Goal: Task Accomplishment & Management: Use online tool/utility

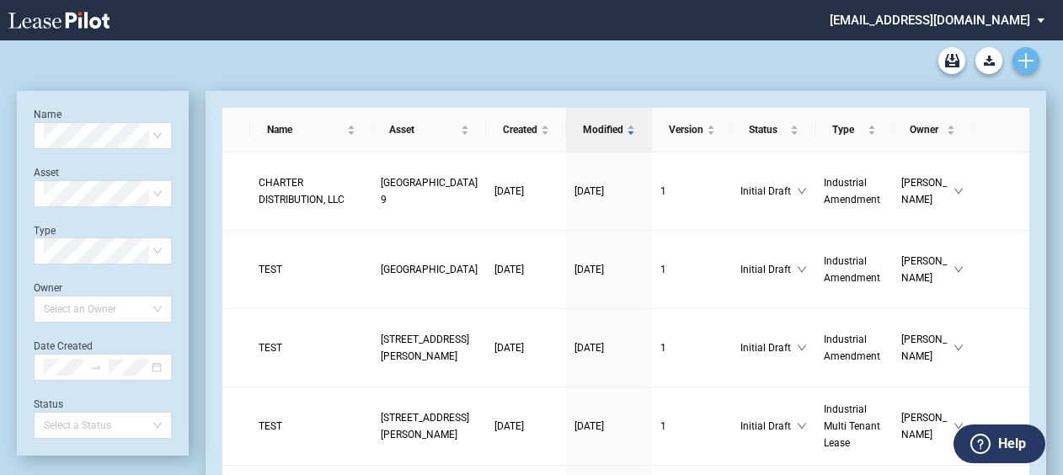
click at [1026, 64] on use "Create new document" at bounding box center [1025, 60] width 15 height 15
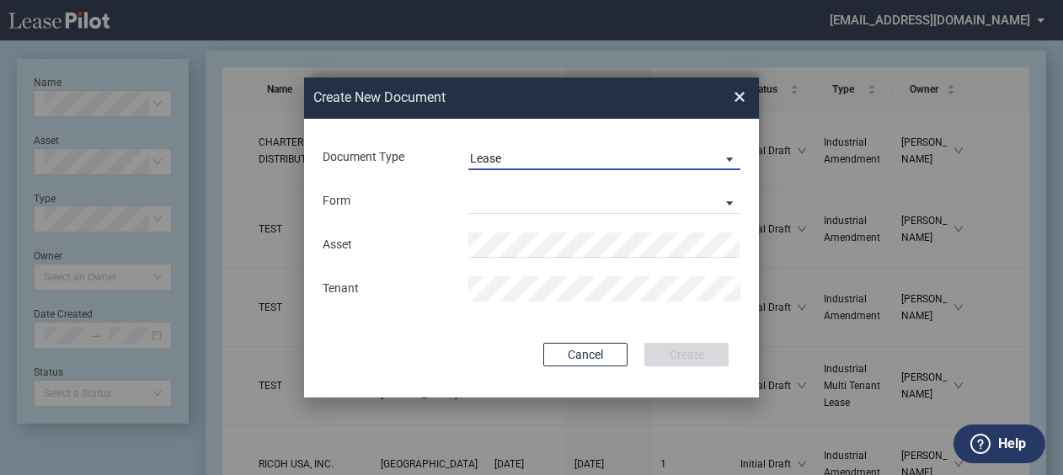
click at [504, 157] on span "Lease" at bounding box center [591, 159] width 242 height 17
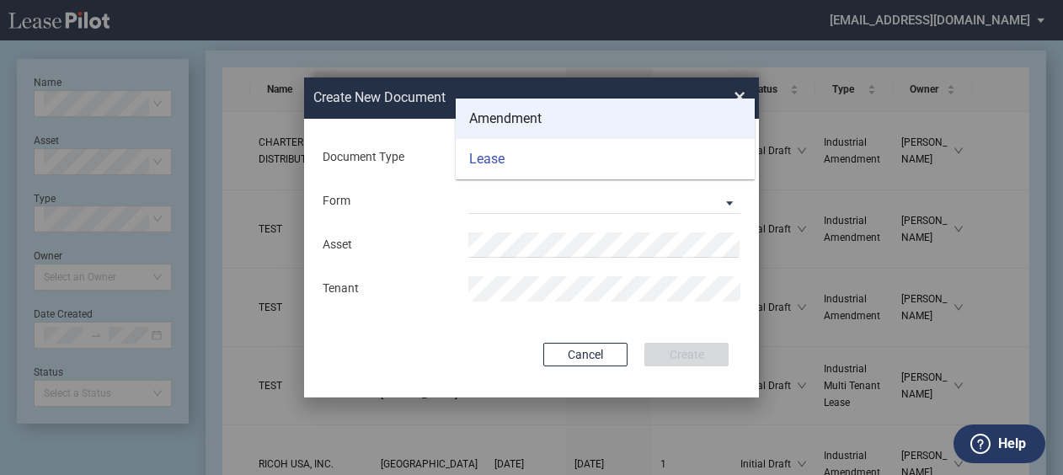
click at [500, 120] on div "Amendment" at bounding box center [505, 119] width 72 height 19
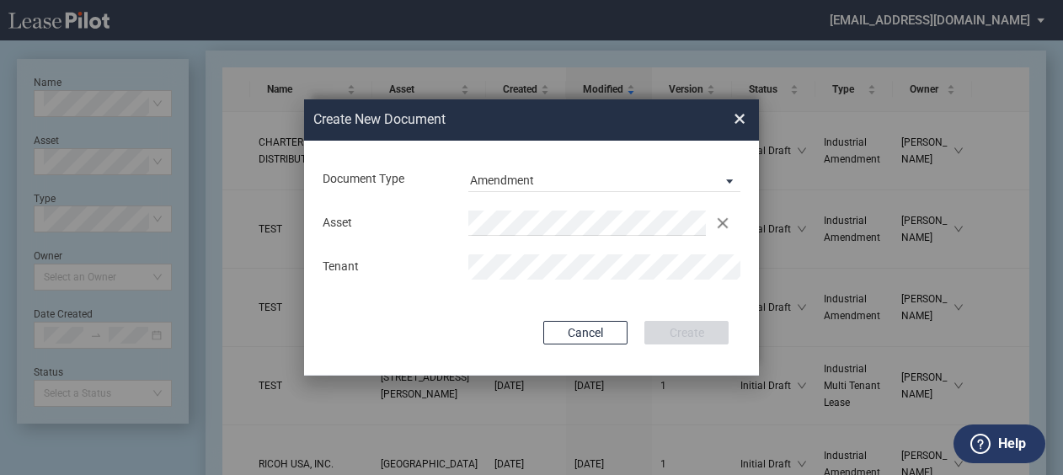
click at [462, 215] on div "Clear" at bounding box center [604, 223] width 291 height 25
click at [425, 218] on div "Asset Clear" at bounding box center [531, 223] width 437 height 25
click at [740, 120] on span "×" at bounding box center [740, 119] width 12 height 27
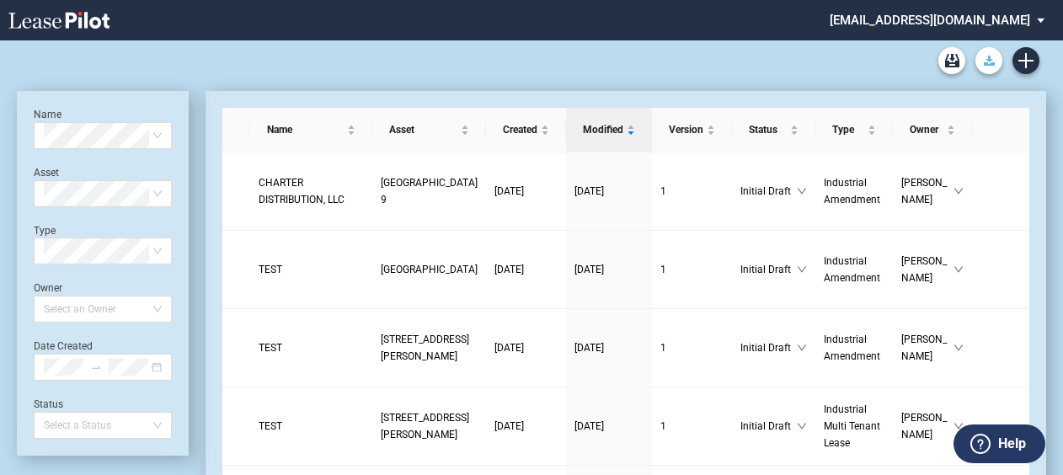
click at [994, 69] on button "Download Blank Form" at bounding box center [988, 60] width 27 height 27
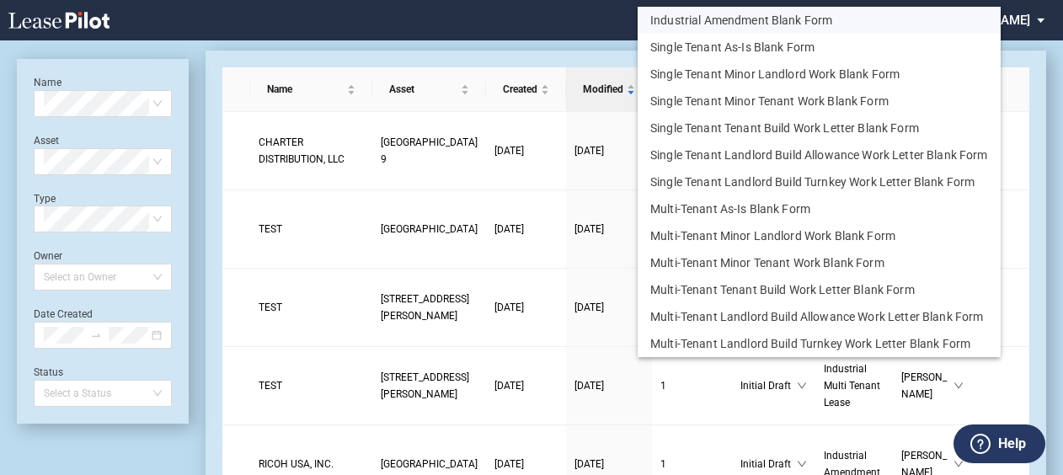
click at [753, 23] on button "Industrial Amendment Blank Form" at bounding box center [819, 20] width 363 height 27
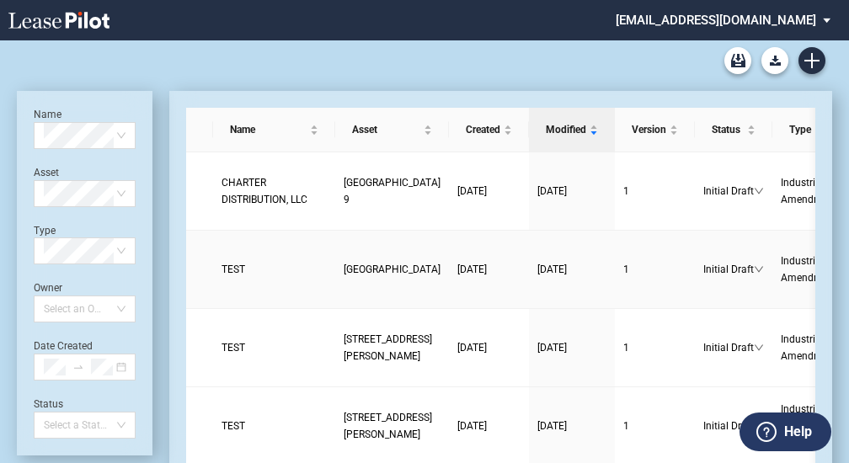
click at [344, 275] on span "[GEOGRAPHIC_DATA]" at bounding box center [392, 270] width 97 height 12
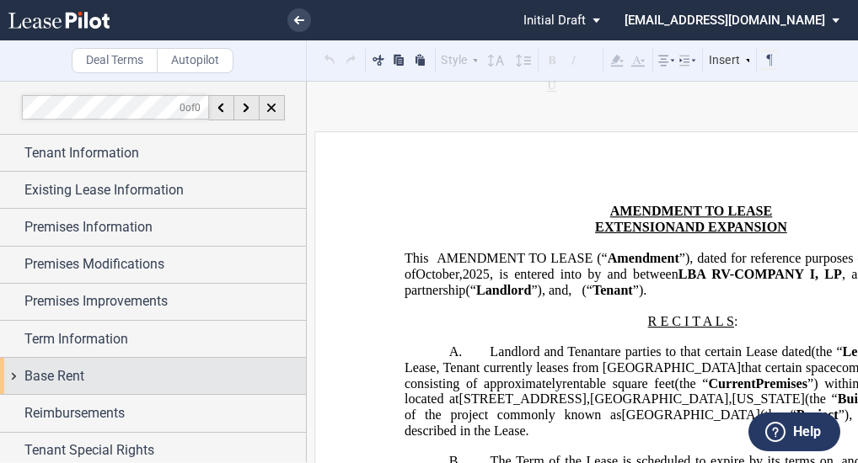
click at [91, 371] on div "Base Rent" at bounding box center [164, 376] width 281 height 20
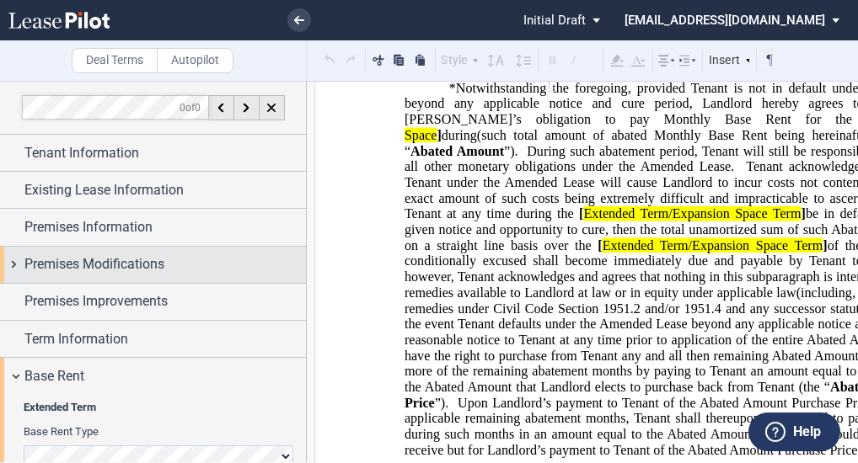
click at [133, 251] on div "Premises Modifications" at bounding box center [153, 265] width 306 height 36
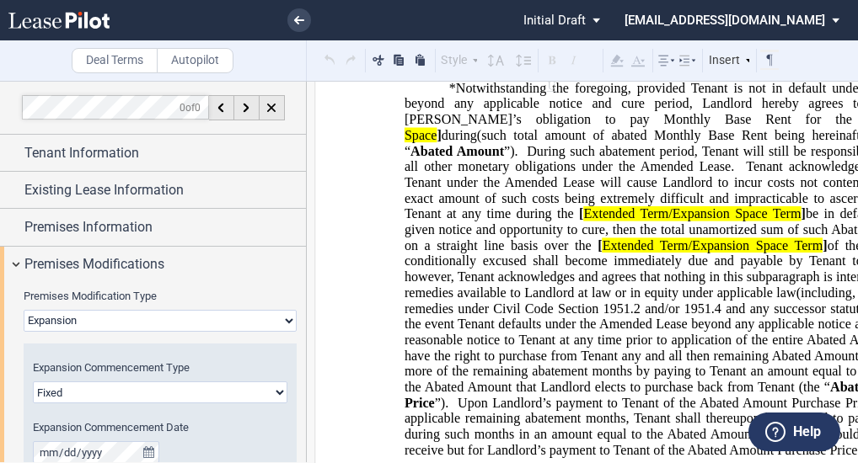
click at [126, 321] on select "None Expansion Relocation Reduction Termination" at bounding box center [160, 321] width 273 height 22
select select "none"
click at [24, 310] on select "None Expansion Relocation Reduction Termination" at bounding box center [160, 321] width 273 height 22
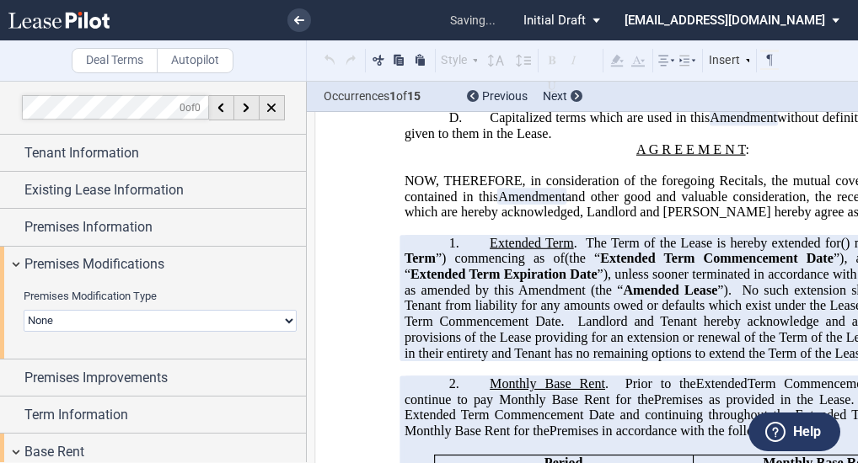
scroll to position [437, 0]
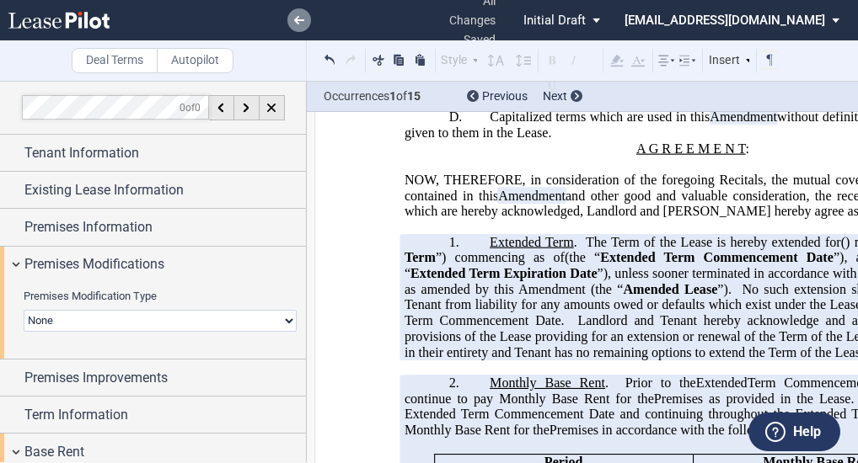
click at [303, 10] on link at bounding box center [299, 20] width 24 height 24
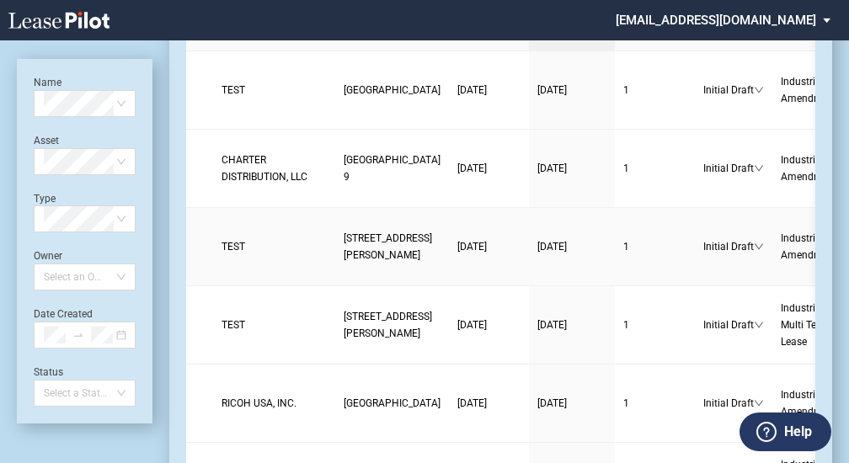
scroll to position [103, 0]
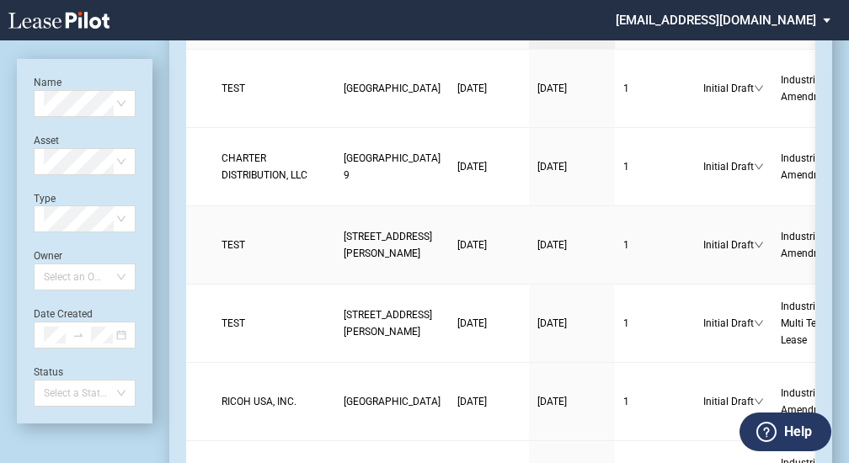
click at [344, 259] on span "100 Anderson Avenue" at bounding box center [388, 245] width 88 height 29
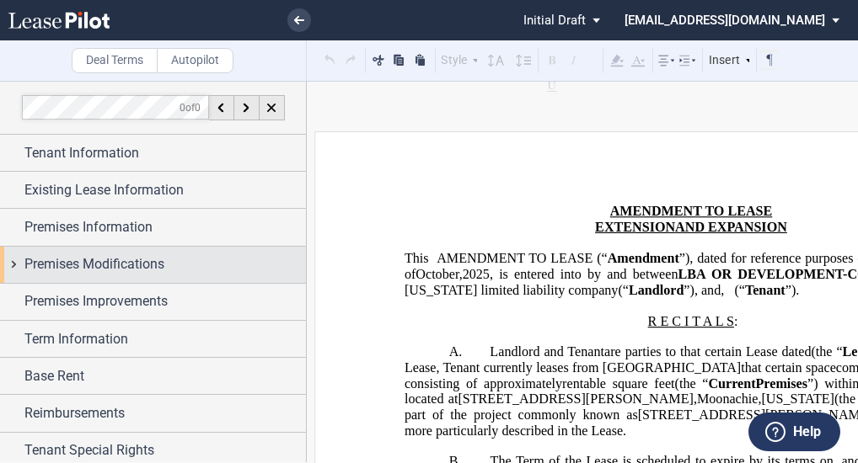
click at [146, 263] on span "Premises Modifications" at bounding box center [94, 264] width 140 height 20
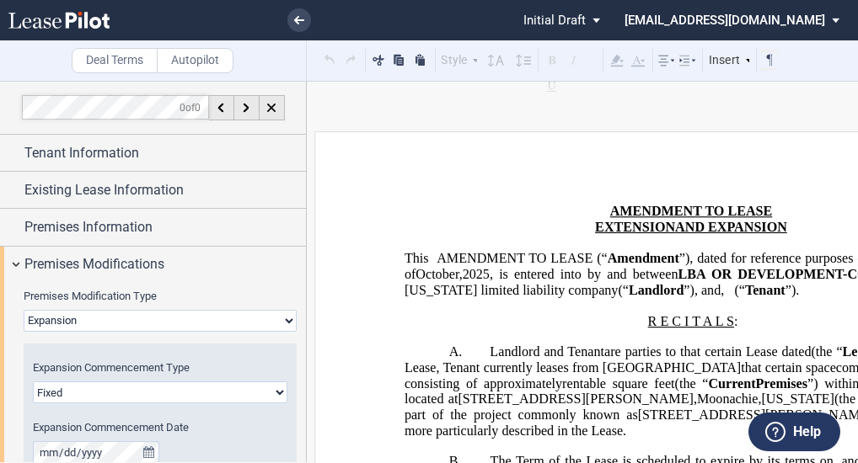
drag, startPoint x: 131, startPoint y: 310, endPoint x: 118, endPoint y: 322, distance: 17.9
click at [131, 310] on select "None Expansion Relocation Reduction Termination" at bounding box center [160, 321] width 273 height 22
select select "none"
click at [24, 310] on select "None Expansion Relocation Reduction Termination" at bounding box center [160, 321] width 273 height 22
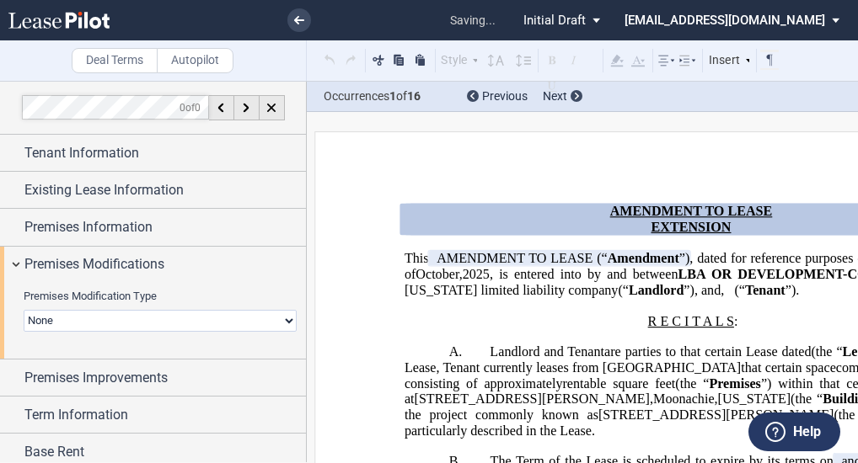
scroll to position [105, 0]
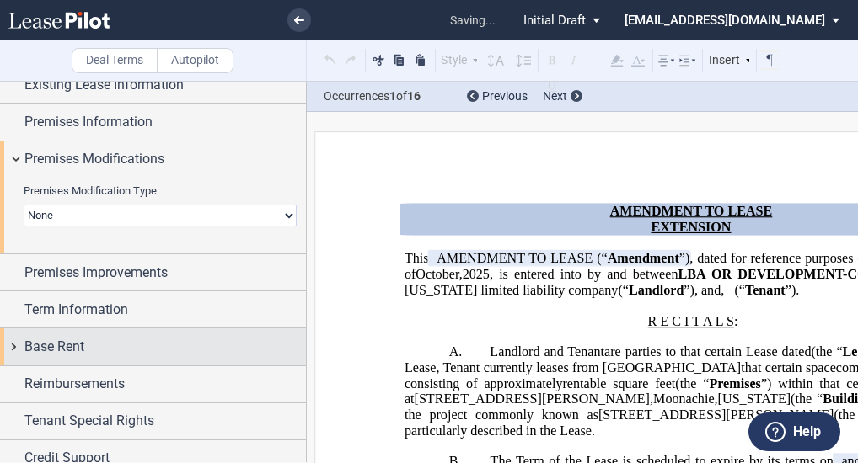
click at [108, 366] on div "Reimbursements" at bounding box center [153, 384] width 306 height 36
click at [75, 356] on div "Base Rent" at bounding box center [153, 347] width 306 height 36
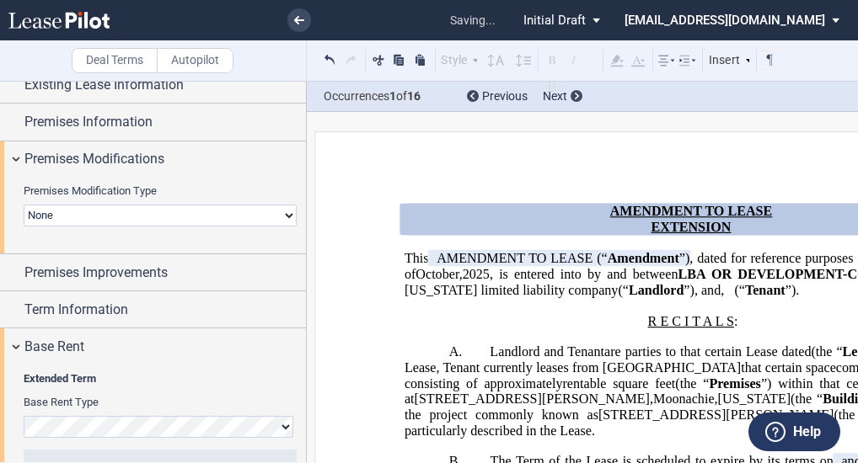
scroll to position [238, 0]
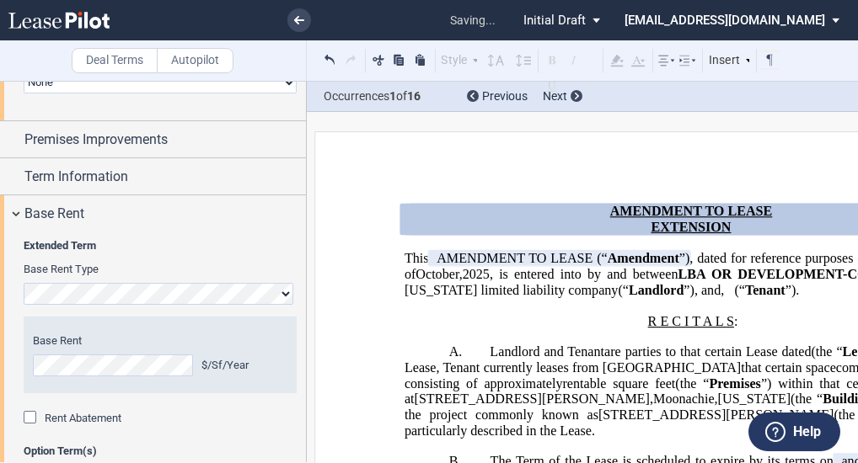
click at [54, 415] on span "Rent Abatement" at bounding box center [83, 418] width 77 height 13
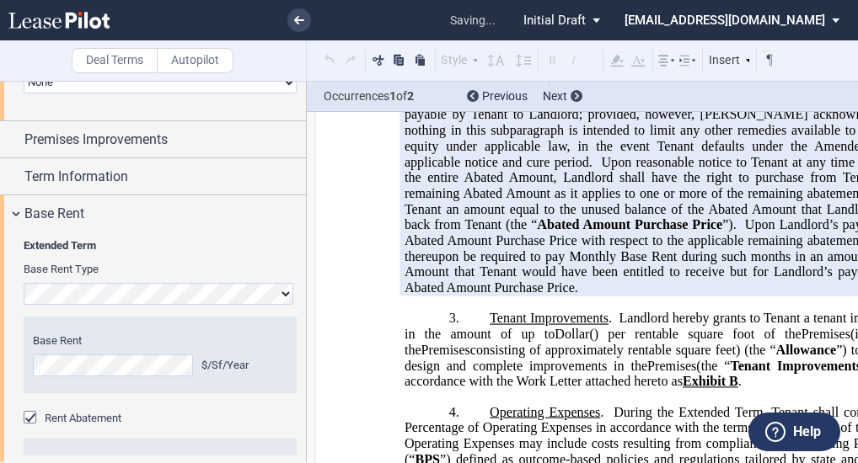
scroll to position [1009, 0]
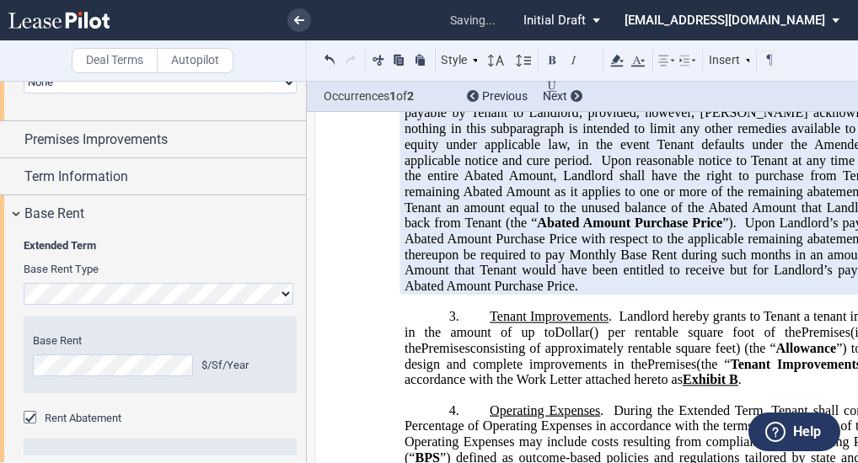
drag, startPoint x: 783, startPoint y: 326, endPoint x: 664, endPoint y: 222, distance: 158.8
drag, startPoint x: 664, startPoint y: 222, endPoint x: 723, endPoint y: 309, distance: 105.6
click at [723, 293] on span "Upon Landlord’s payment to Tenant of the Abated Amount Purchase Price with resp…" at bounding box center [694, 254] width 580 height 77
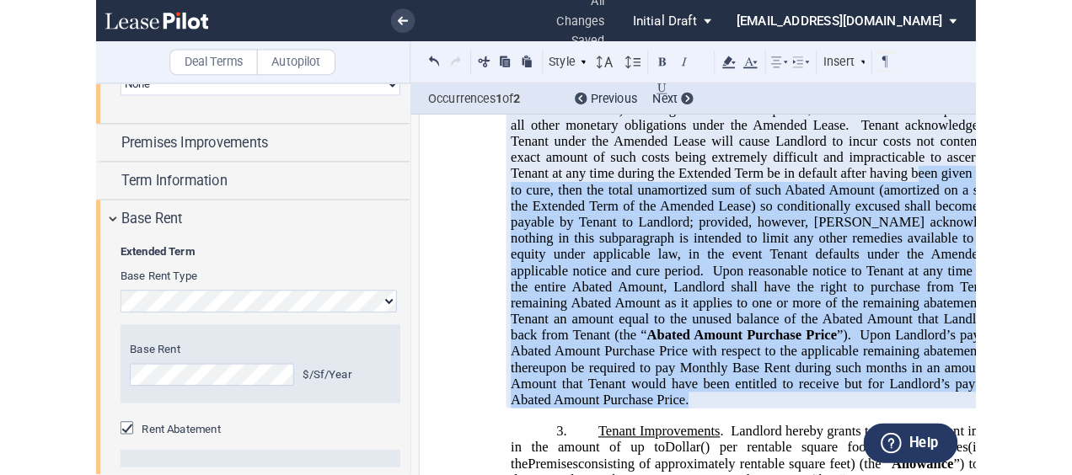
scroll to position [800, 0]
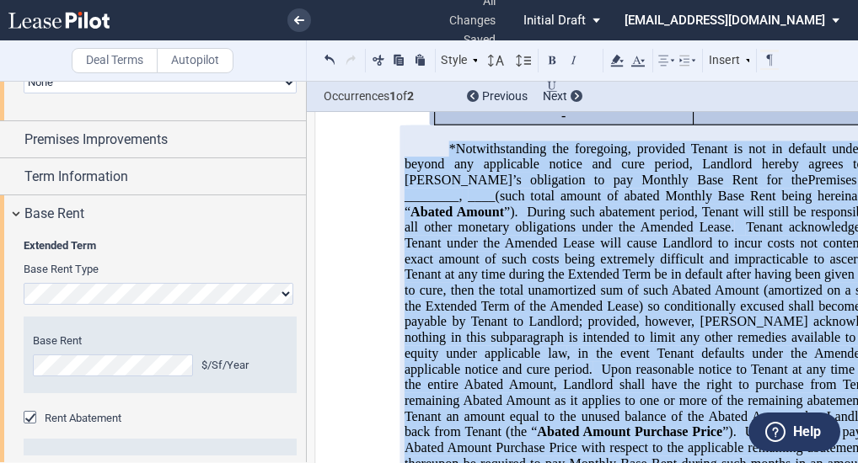
drag, startPoint x: 778, startPoint y: 321, endPoint x: 442, endPoint y: 190, distance: 360.9
click at [442, 190] on p "*Notwithstanding the foregoing, provided Tenant is not in default under the Ame…" at bounding box center [692, 322] width 576 height 362
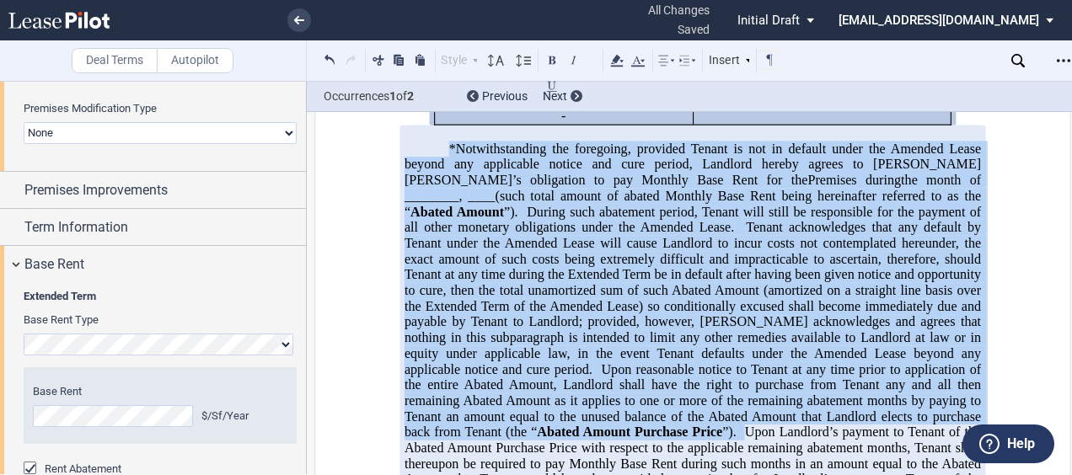
scroll to position [0, 0]
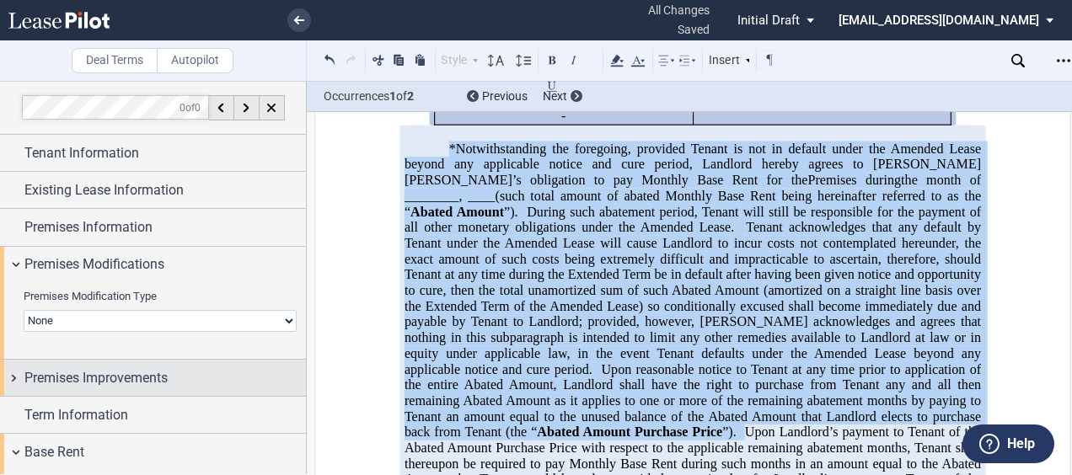
click at [88, 376] on span "Premises Improvements" at bounding box center [95, 378] width 143 height 20
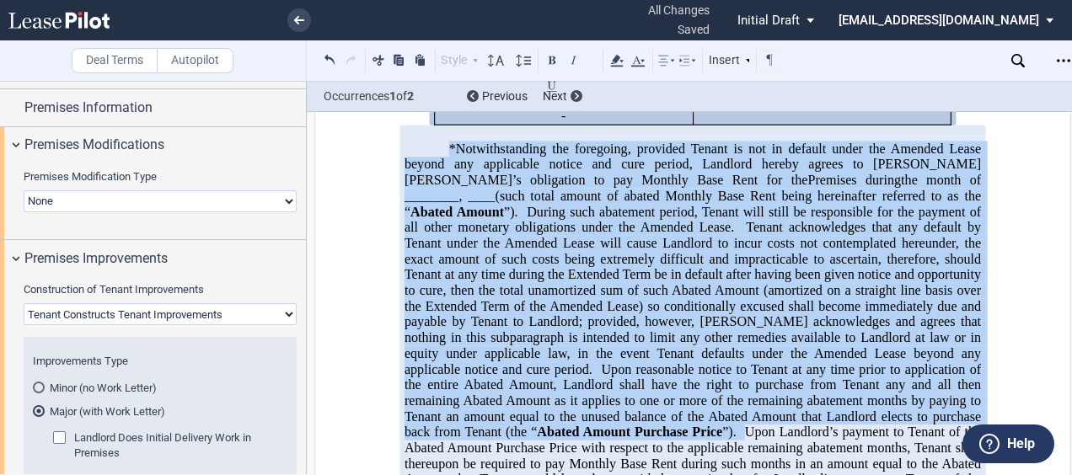
scroll to position [197, 0]
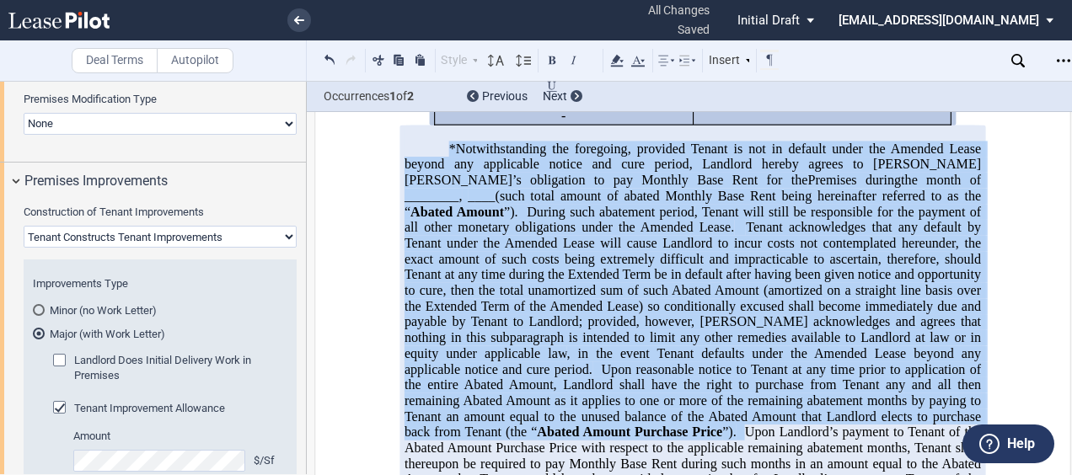
click at [59, 307] on md-radio-button "Minor (no Work Letter)" at bounding box center [160, 309] width 254 height 15
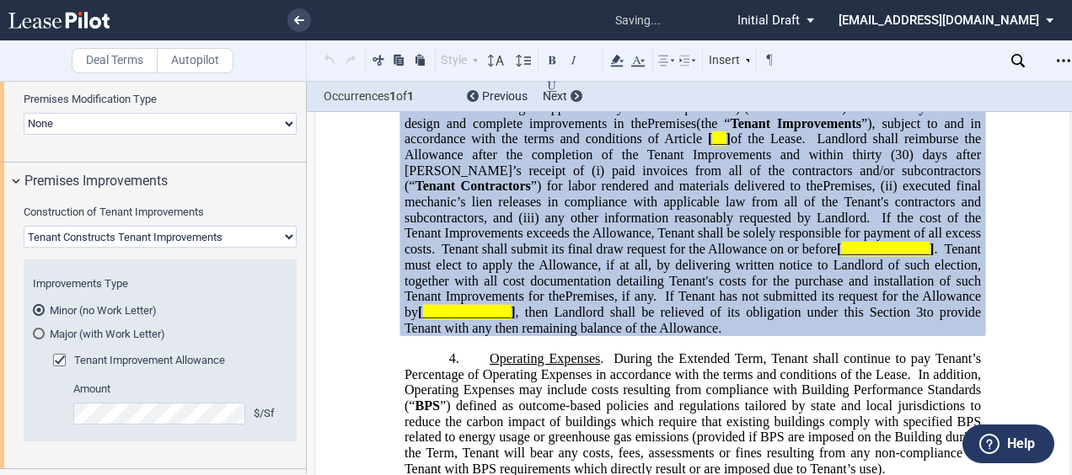
scroll to position [1215, 0]
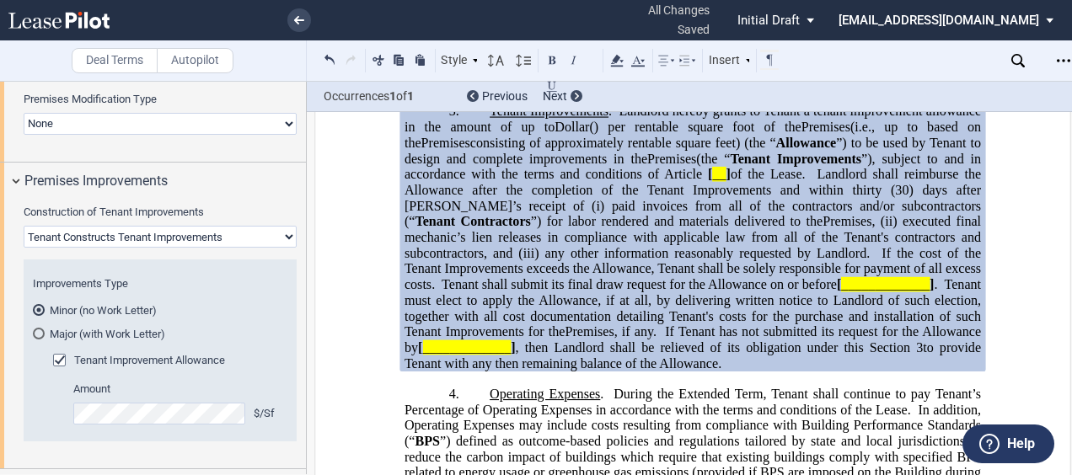
drag, startPoint x: 681, startPoint y: 403, endPoint x: 655, endPoint y: 266, distance: 138.9
click at [655, 266] on p "3. Tenant Improvements . Landlord hereby grants to Tenant a tenant improvement …" at bounding box center [692, 238] width 576 height 268
click at [633, 169] on p "3. Tenant Improvements . Landlord hereby grants to Tenant a tenant improvement …" at bounding box center [692, 238] width 576 height 268
drag, startPoint x: 633, startPoint y: 169, endPoint x: 608, endPoint y: 186, distance: 29.7
click at [608, 186] on p "3. Tenant Improvements . Landlord hereby grants to Tenant a tenant improvement …" at bounding box center [692, 238] width 576 height 268
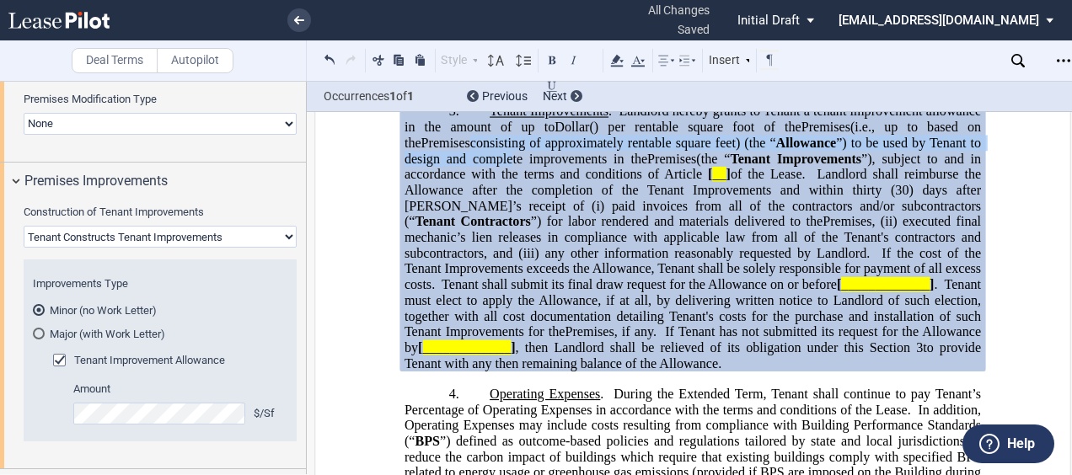
drag, startPoint x: 608, startPoint y: 186, endPoint x: 645, endPoint y: 243, distance: 68.2
click at [645, 228] on span "paid invoices from all of the contractors and/or subcontractors (“" at bounding box center [694, 213] width 580 height 30
